Goal: Entertainment & Leisure: Consume media (video, audio)

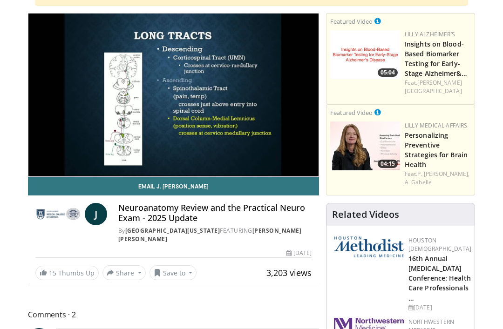
scroll to position [89, 0]
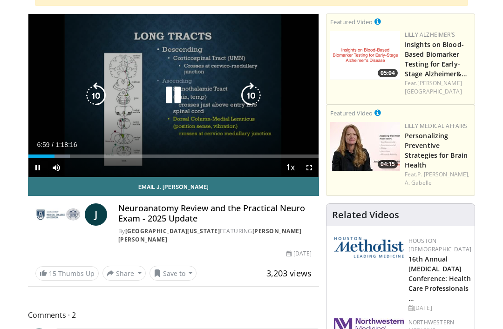
click at [169, 99] on icon "Video Player" at bounding box center [173, 95] width 26 height 26
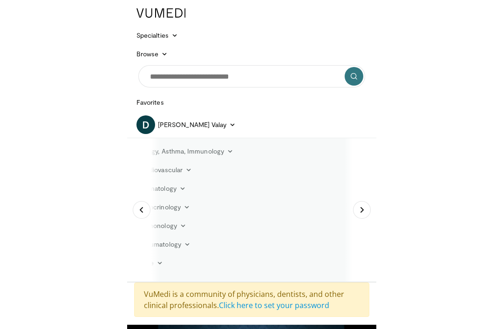
scroll to position [22, 0]
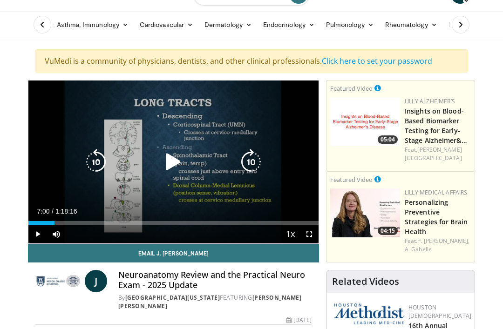
click at [174, 162] on icon "Video Player" at bounding box center [173, 162] width 26 height 26
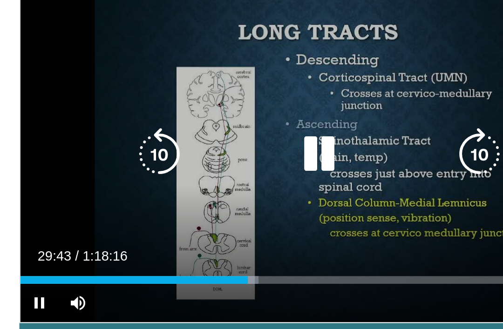
click at [160, 122] on icon "Video Player" at bounding box center [173, 135] width 26 height 26
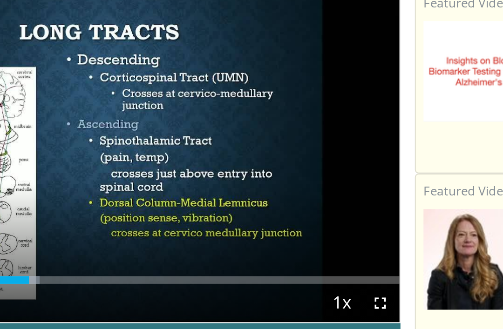
scroll to position [0, 0]
